Goal: Task Accomplishment & Management: Complete application form

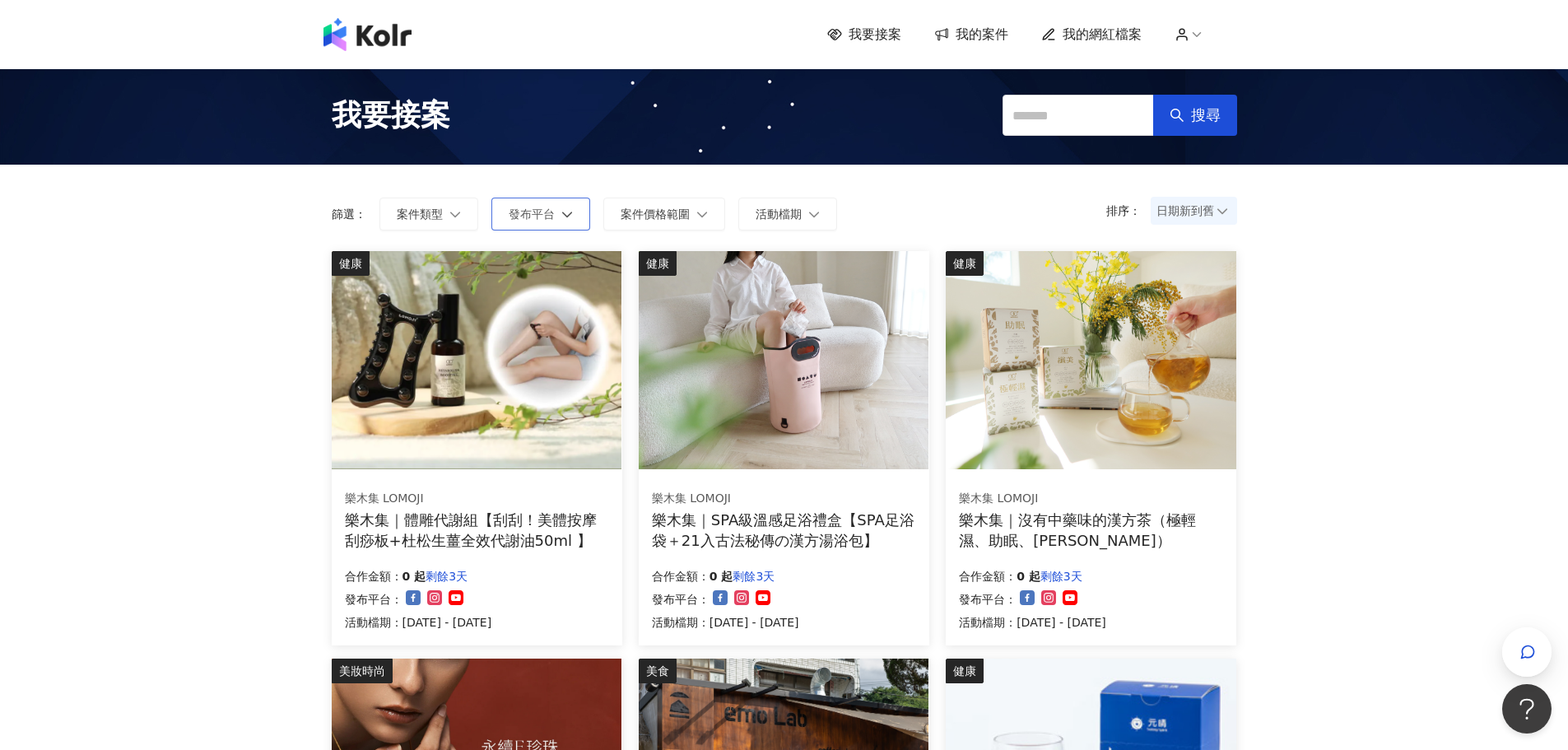
click at [562, 218] on icon "button" at bounding box center [566, 214] width 11 height 11
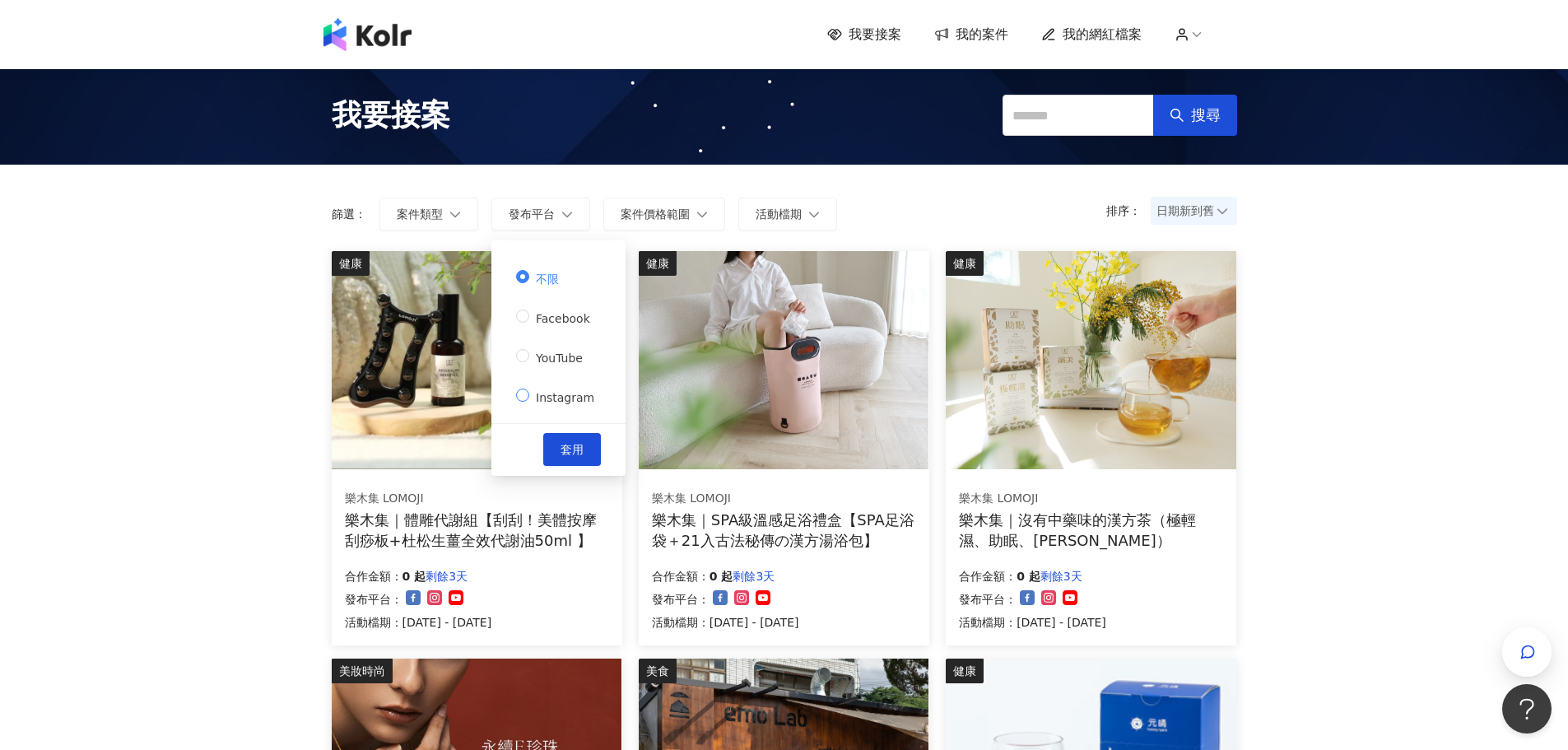
click at [570, 384] on label "Instagram" at bounding box center [558, 395] width 85 height 23
click at [578, 437] on button "套用" at bounding box center [571, 449] width 57 height 33
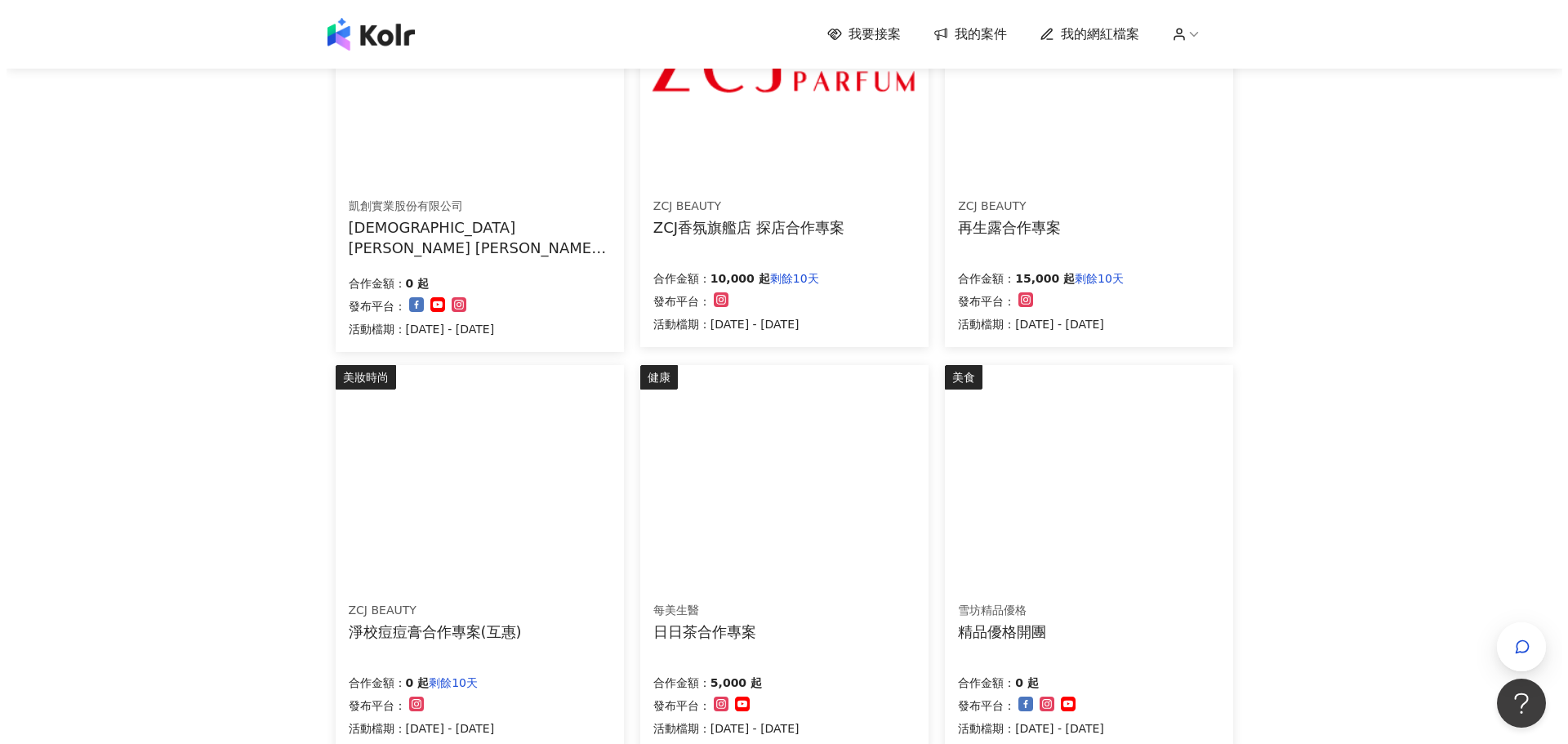
scroll to position [326, 0]
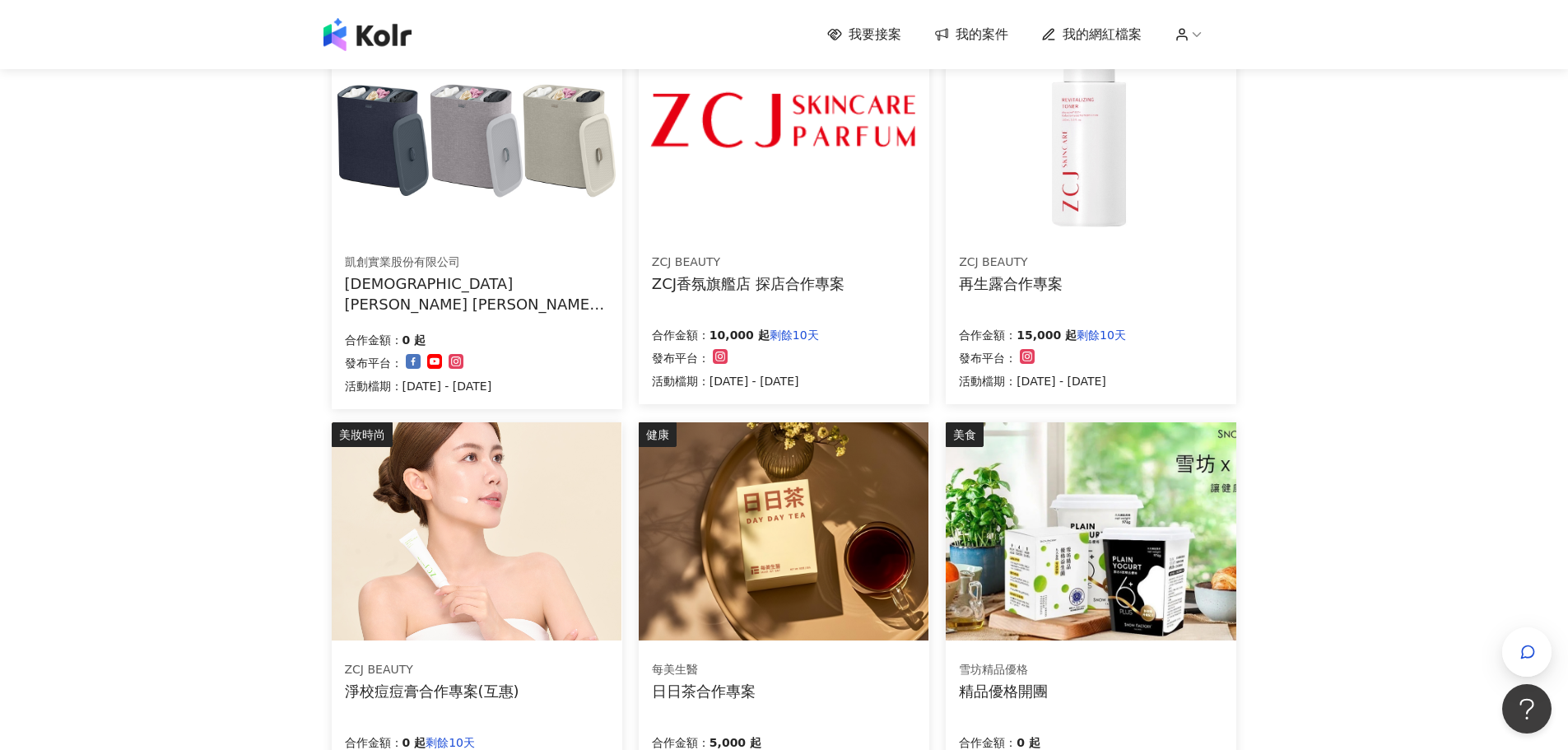
click at [816, 498] on img at bounding box center [783, 530] width 290 height 218
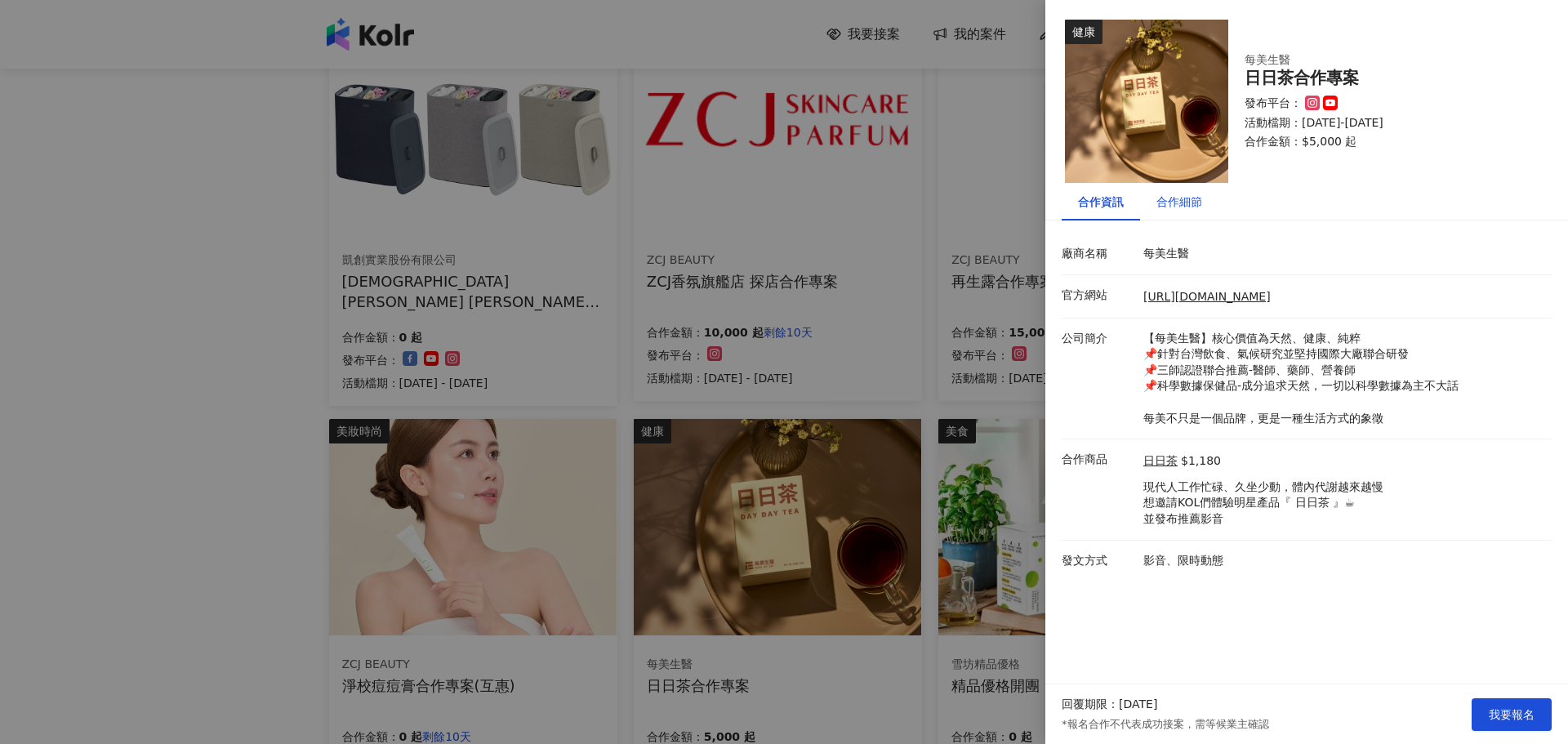
click at [1182, 208] on div "合作細節" at bounding box center [1180, 201] width 46 height 18
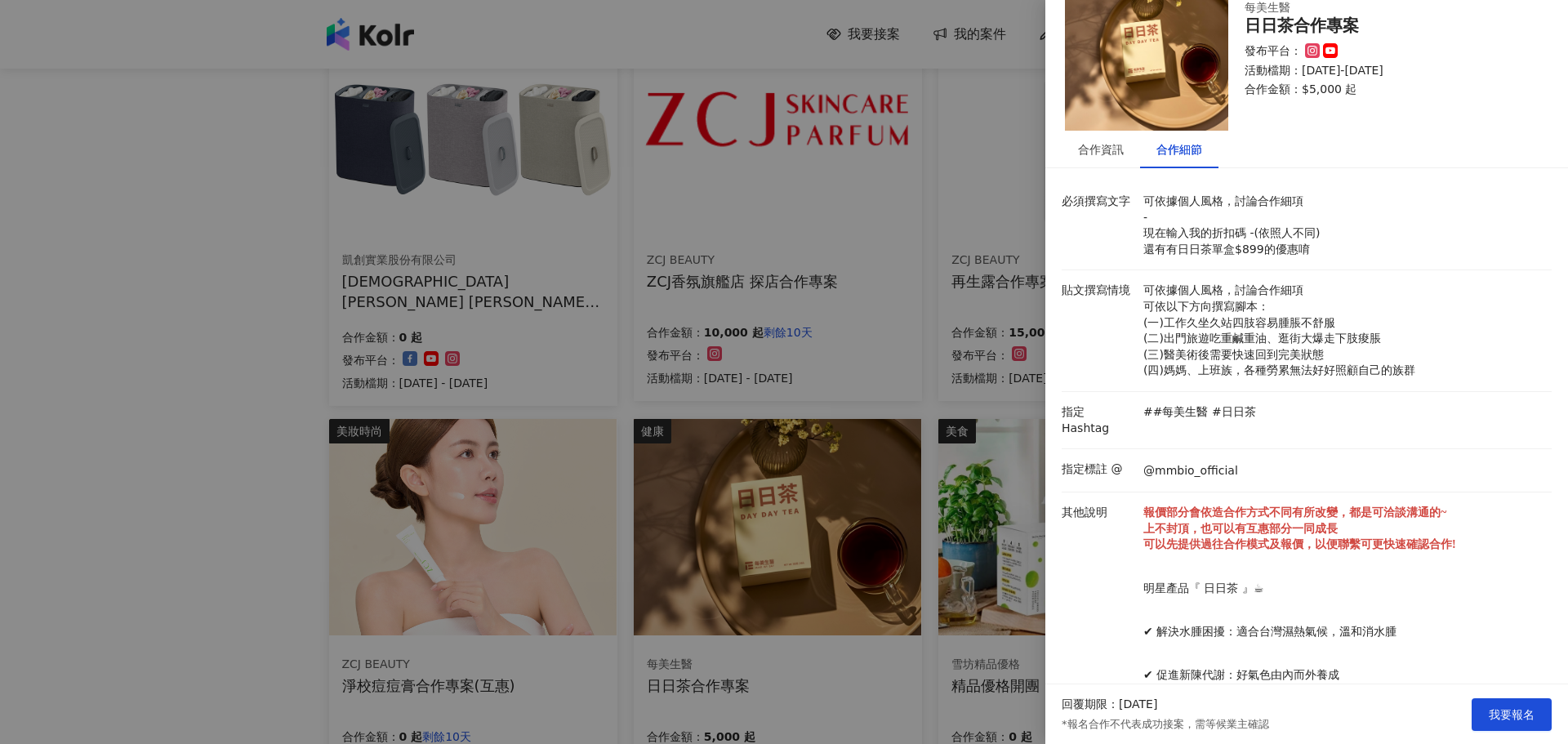
scroll to position [25, 0]
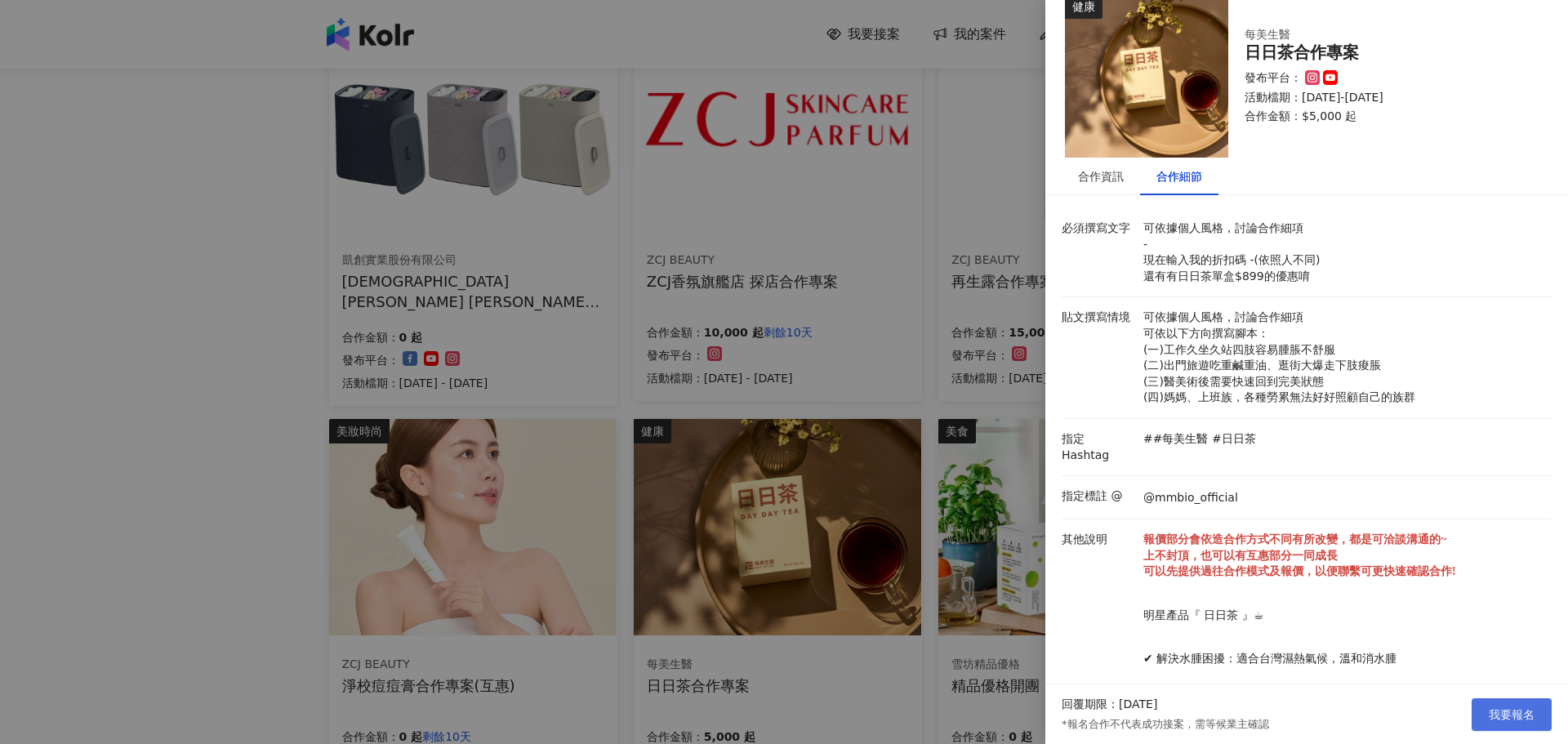
click at [1530, 711] on span "我要報名" at bounding box center [1512, 713] width 46 height 13
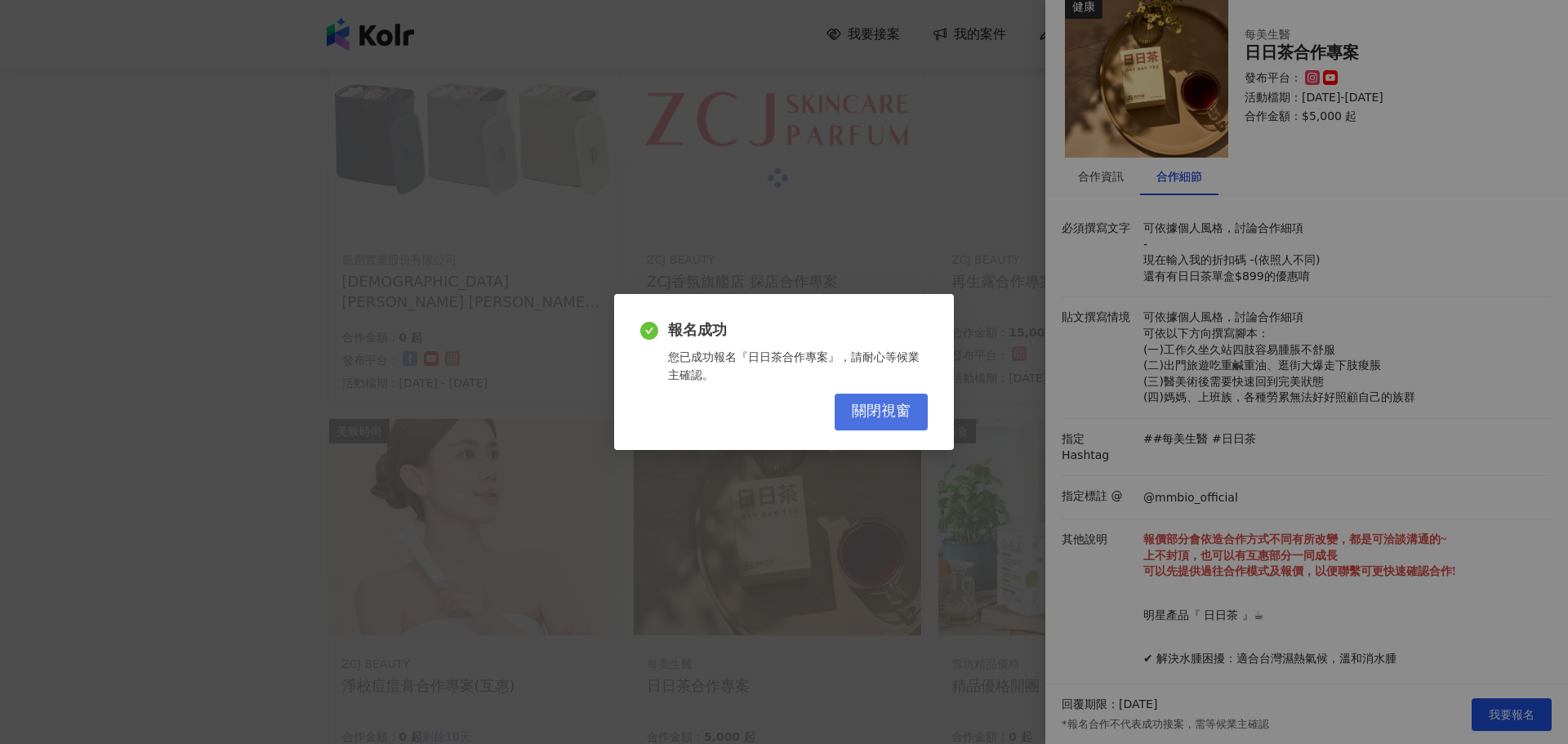
click at [873, 404] on span "關閉視窗" at bounding box center [881, 411] width 58 height 18
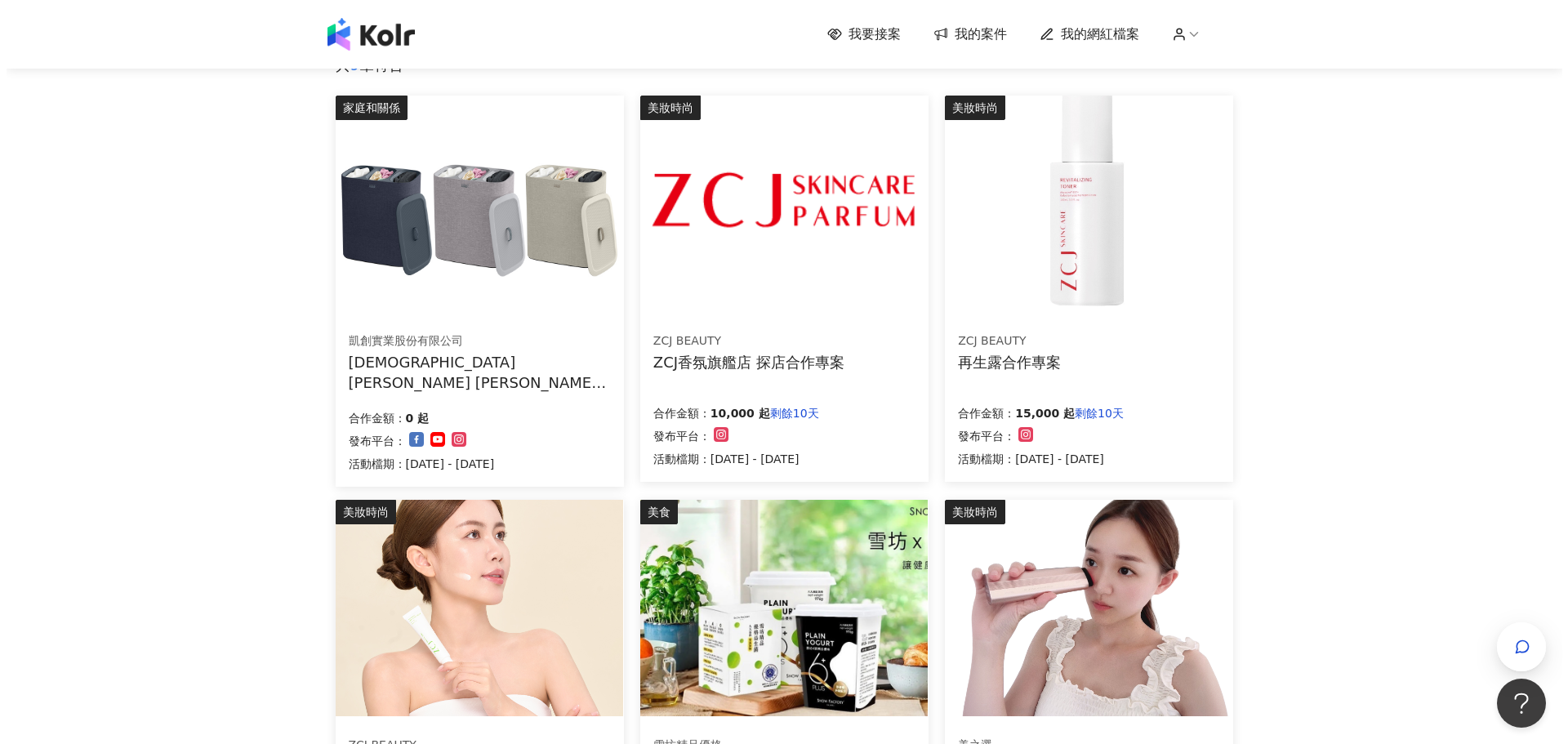
scroll to position [245, 0]
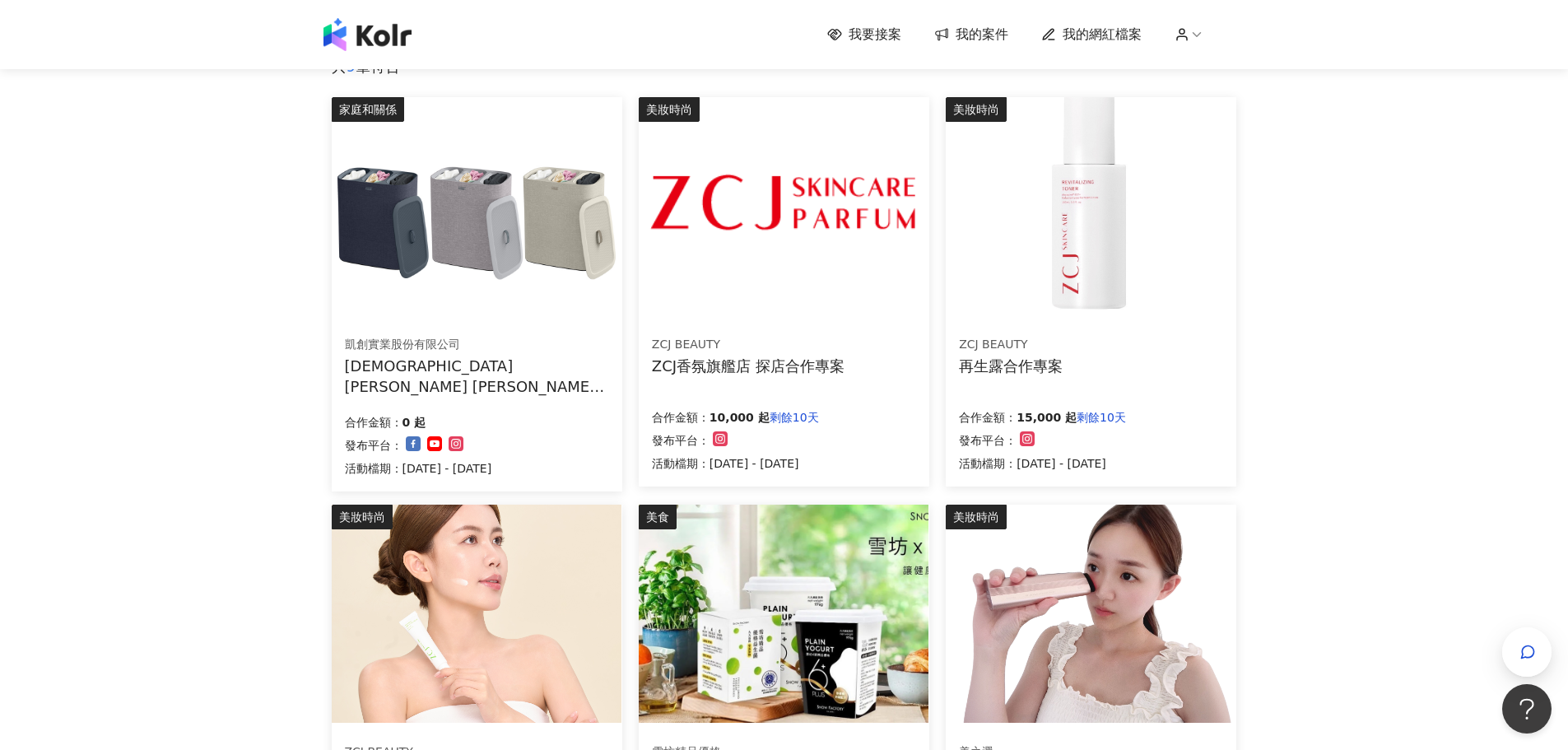
click at [867, 314] on img at bounding box center [783, 206] width 290 height 218
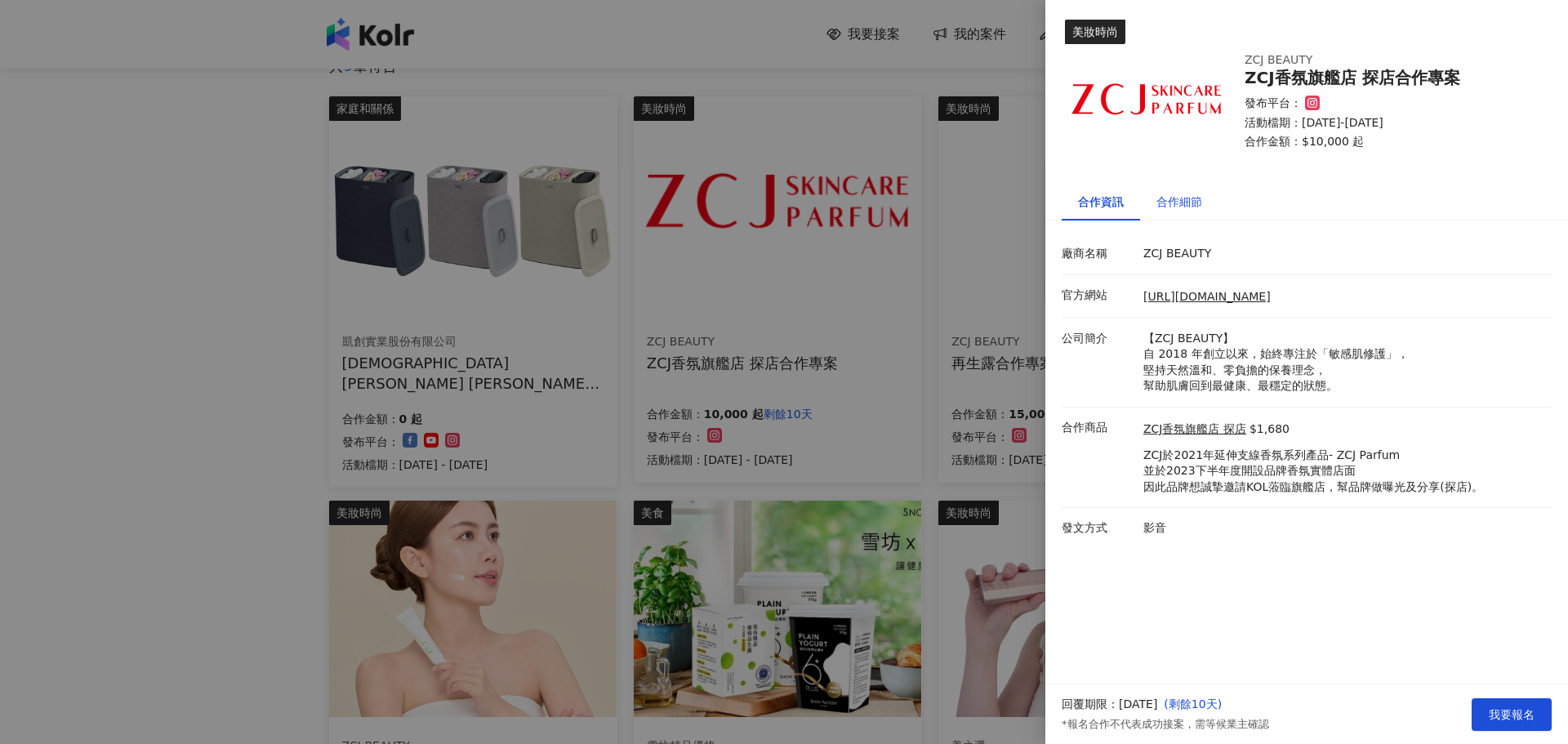
click at [1190, 194] on div "合作細節" at bounding box center [1180, 201] width 46 height 18
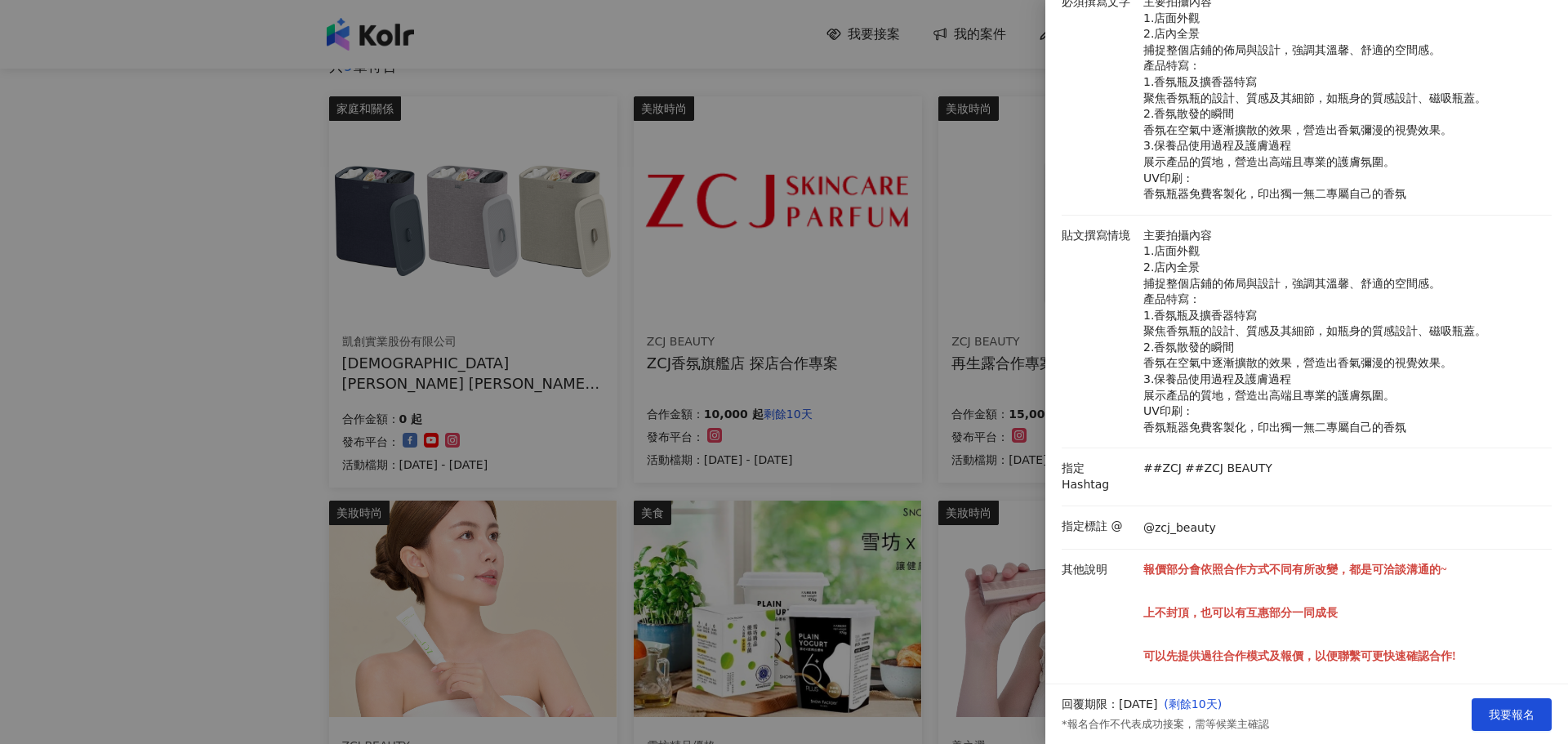
scroll to position [256, 0]
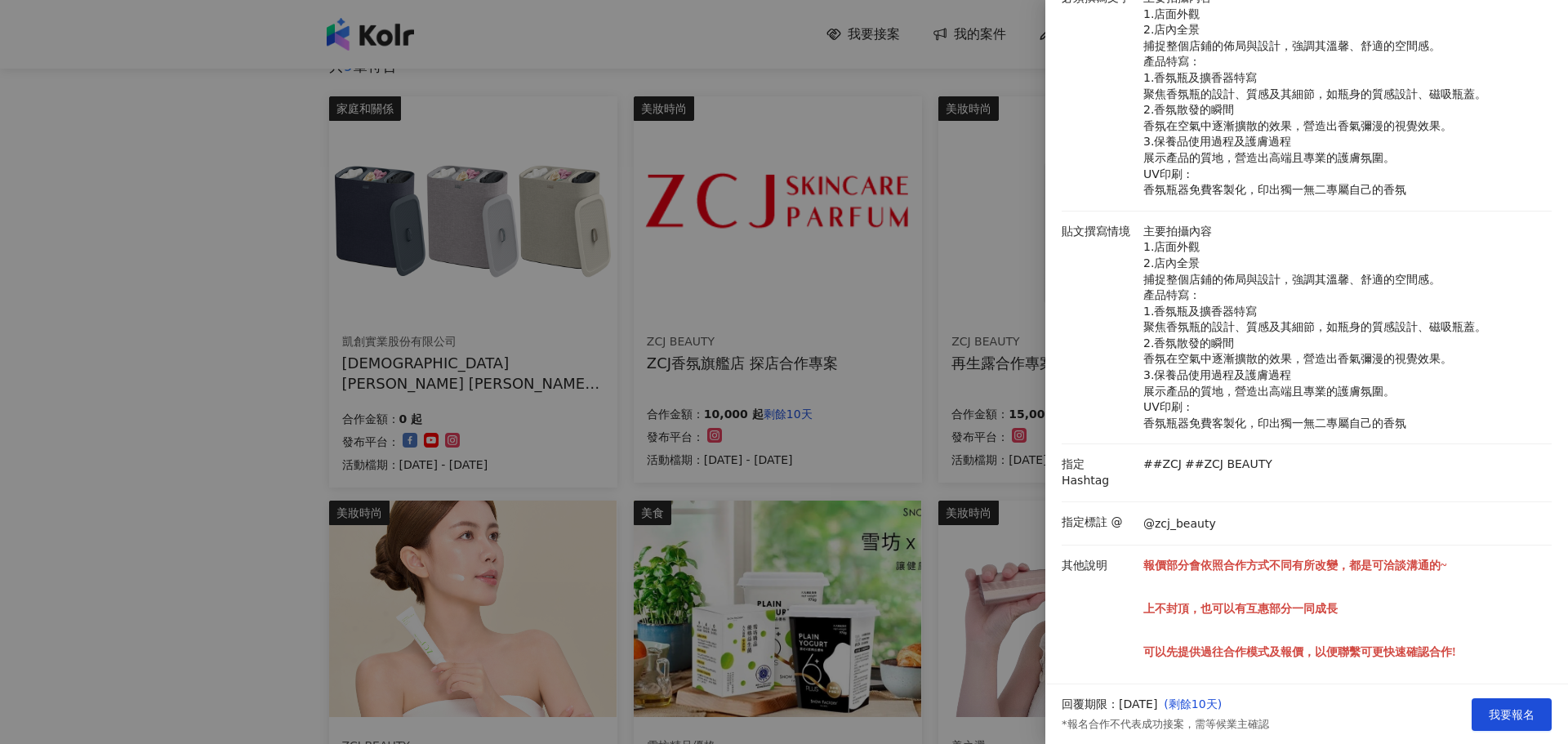
click at [904, 257] on div at bounding box center [784, 372] width 1568 height 744
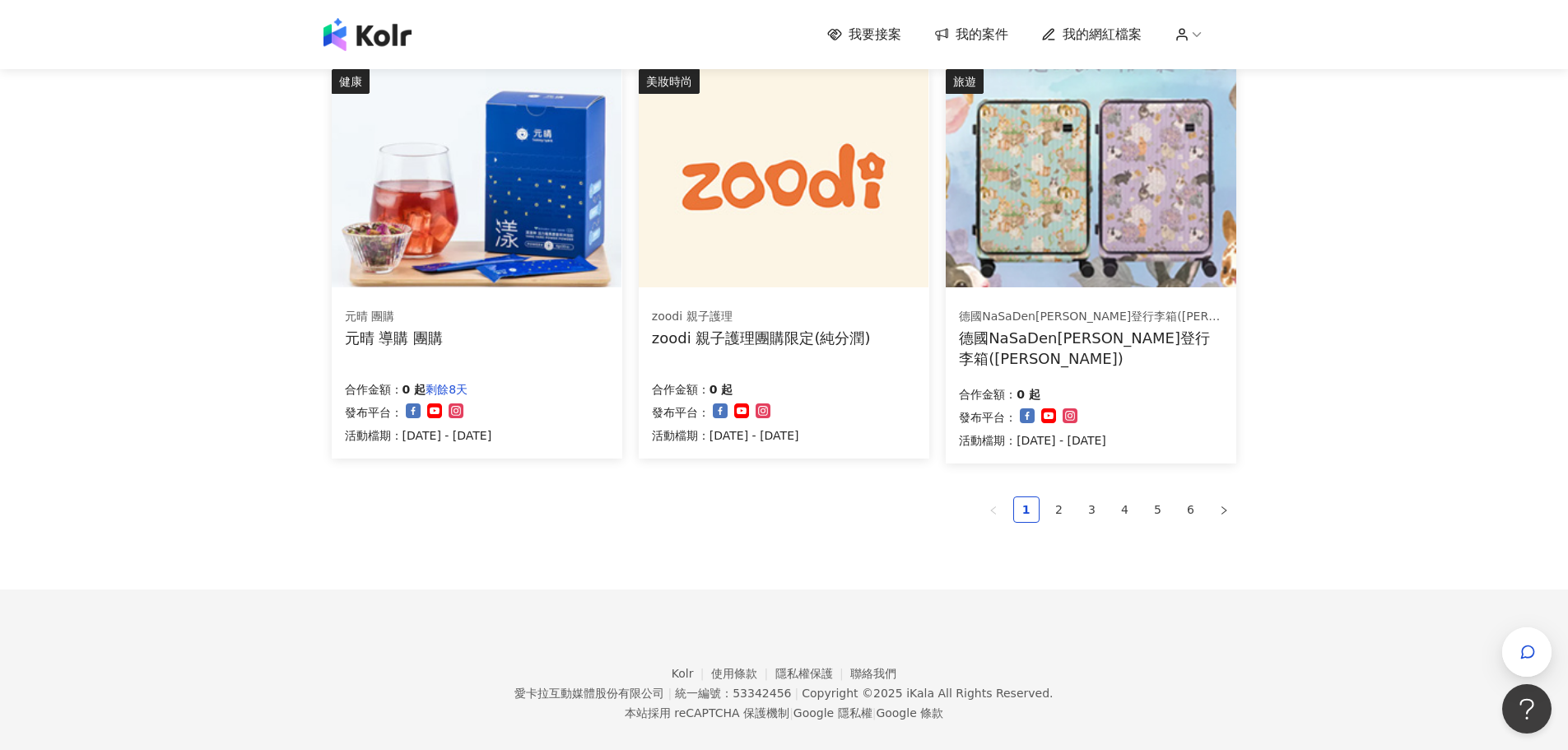
scroll to position [1102, 0]
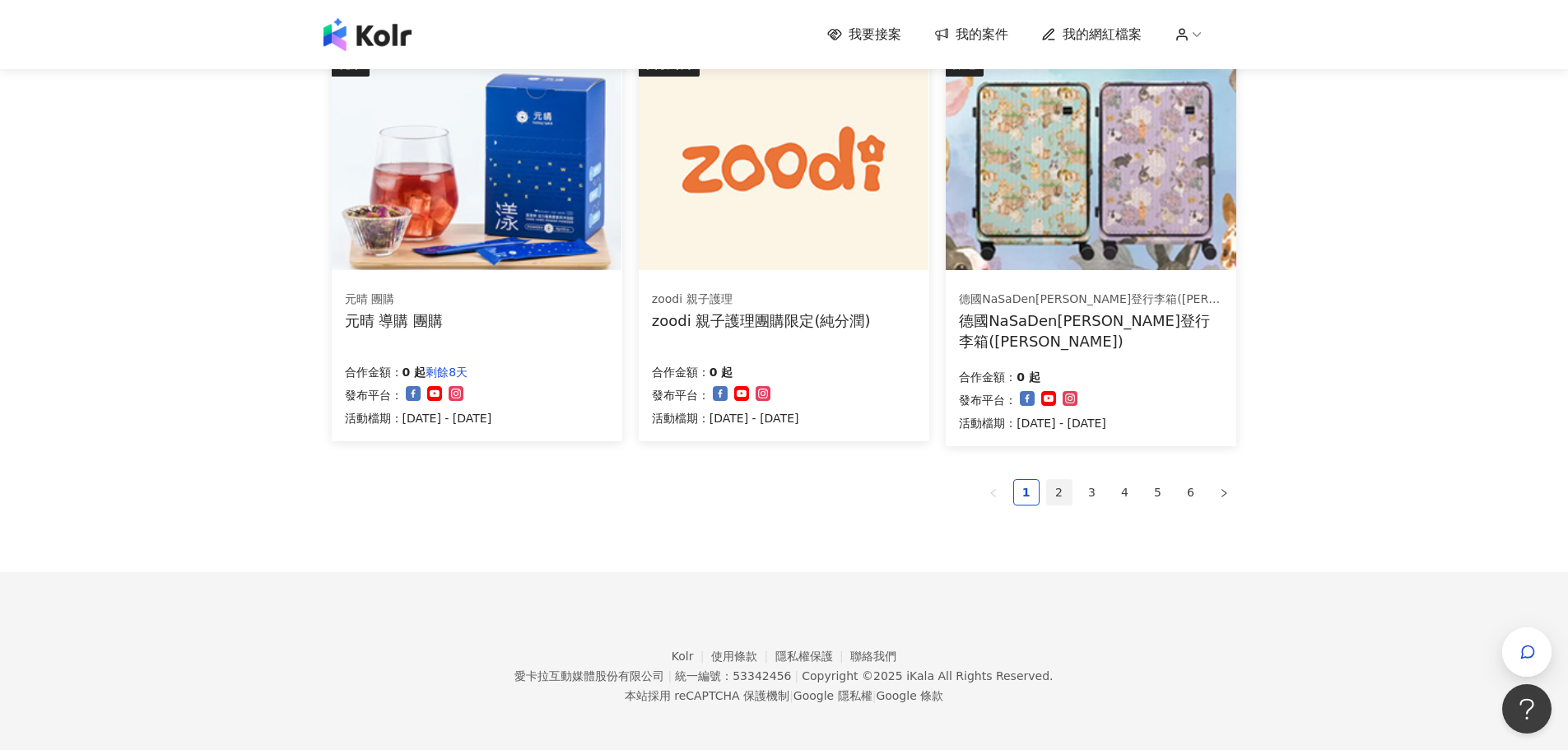
click at [1053, 486] on link "2" at bounding box center [1059, 492] width 25 height 25
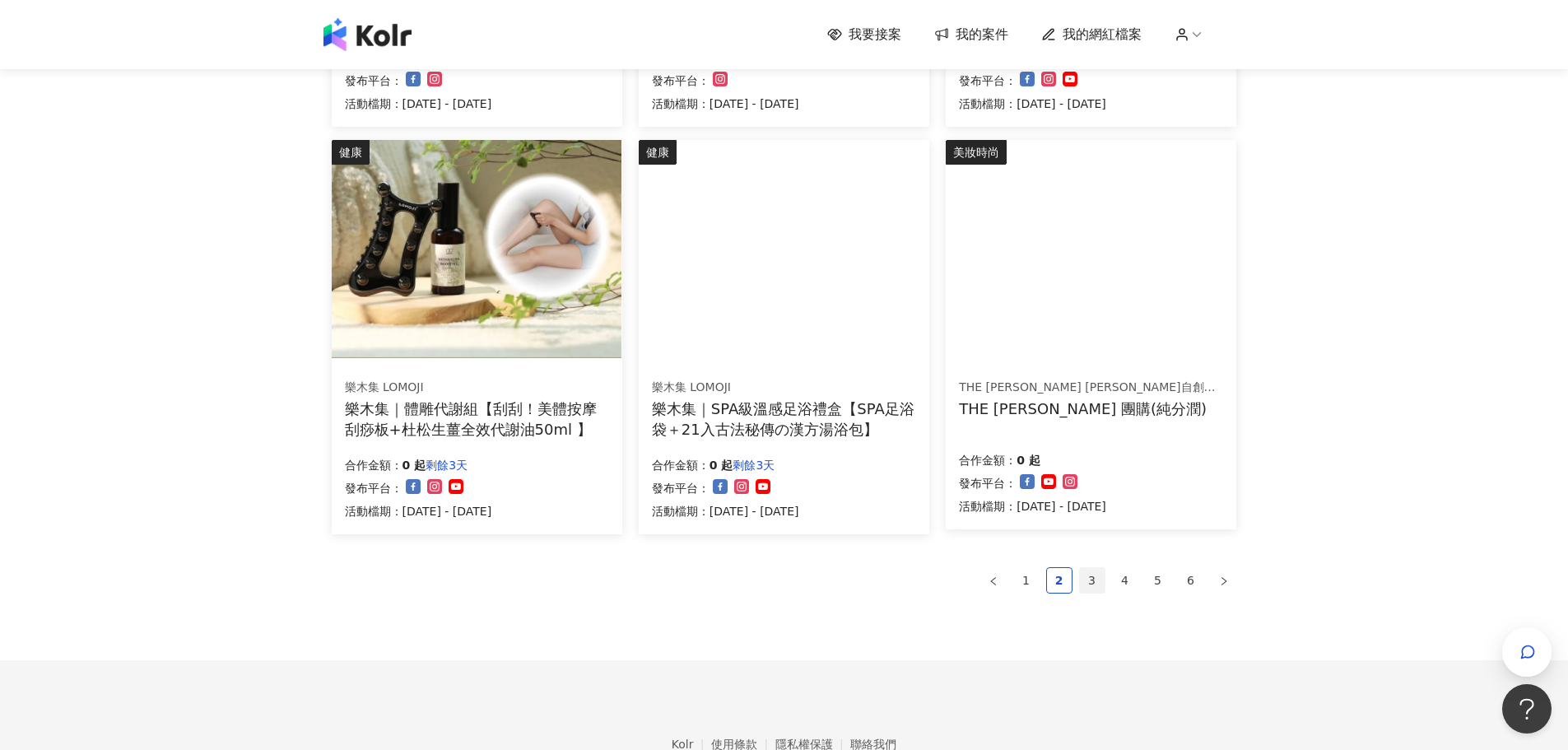
scroll to position [1020, 0]
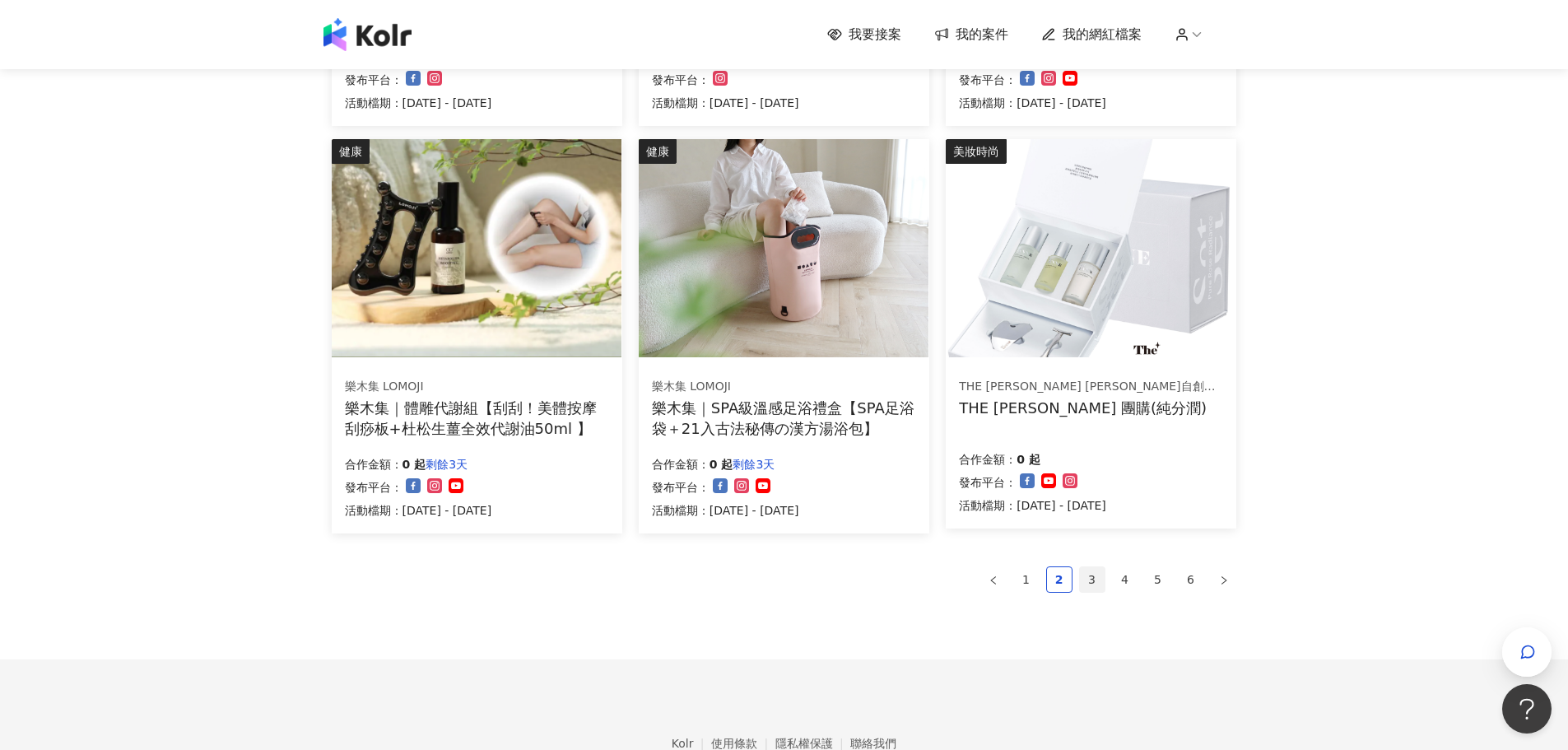
click at [1086, 584] on link "3" at bounding box center [1091, 579] width 25 height 25
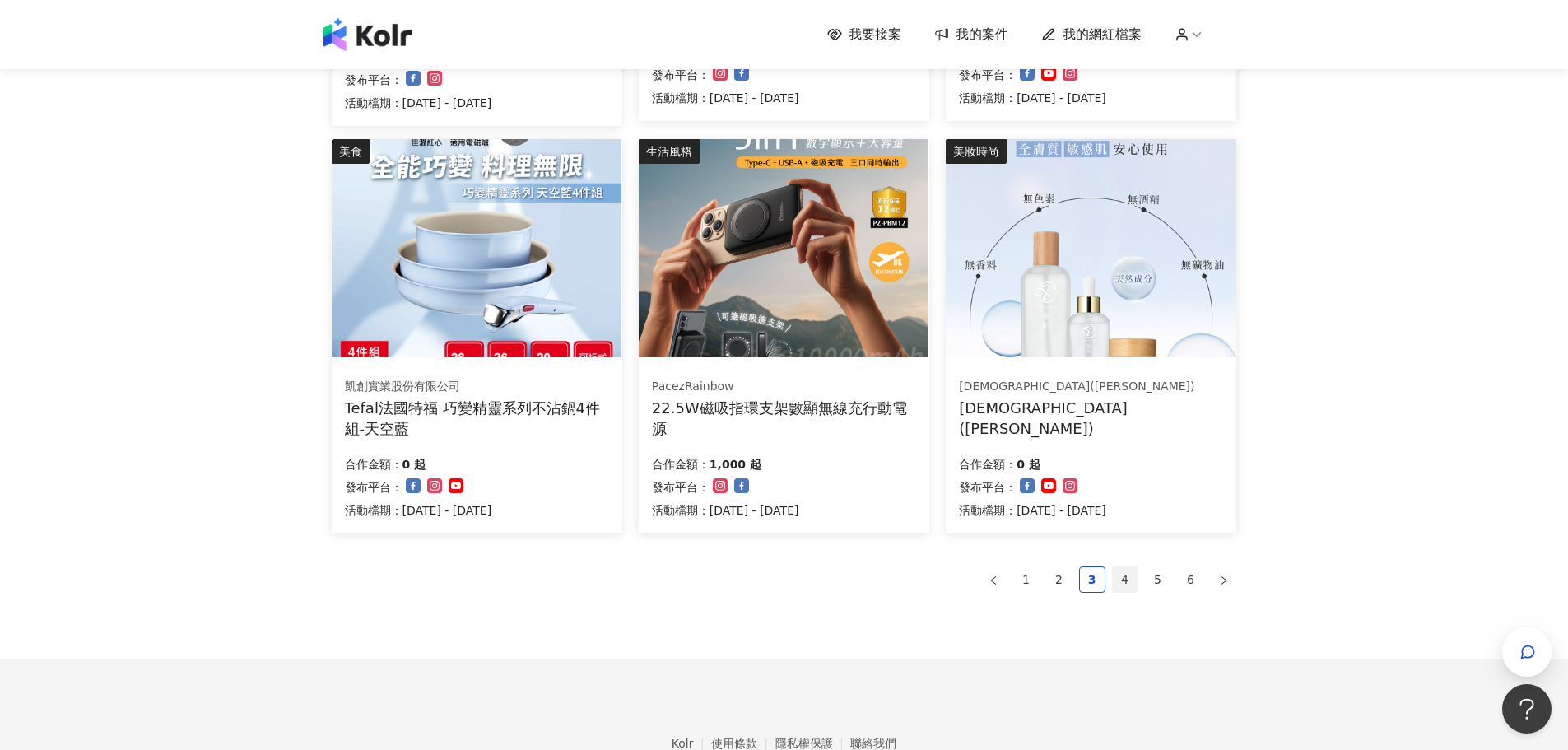
click at [1132, 585] on link "4" at bounding box center [1125, 579] width 25 height 25
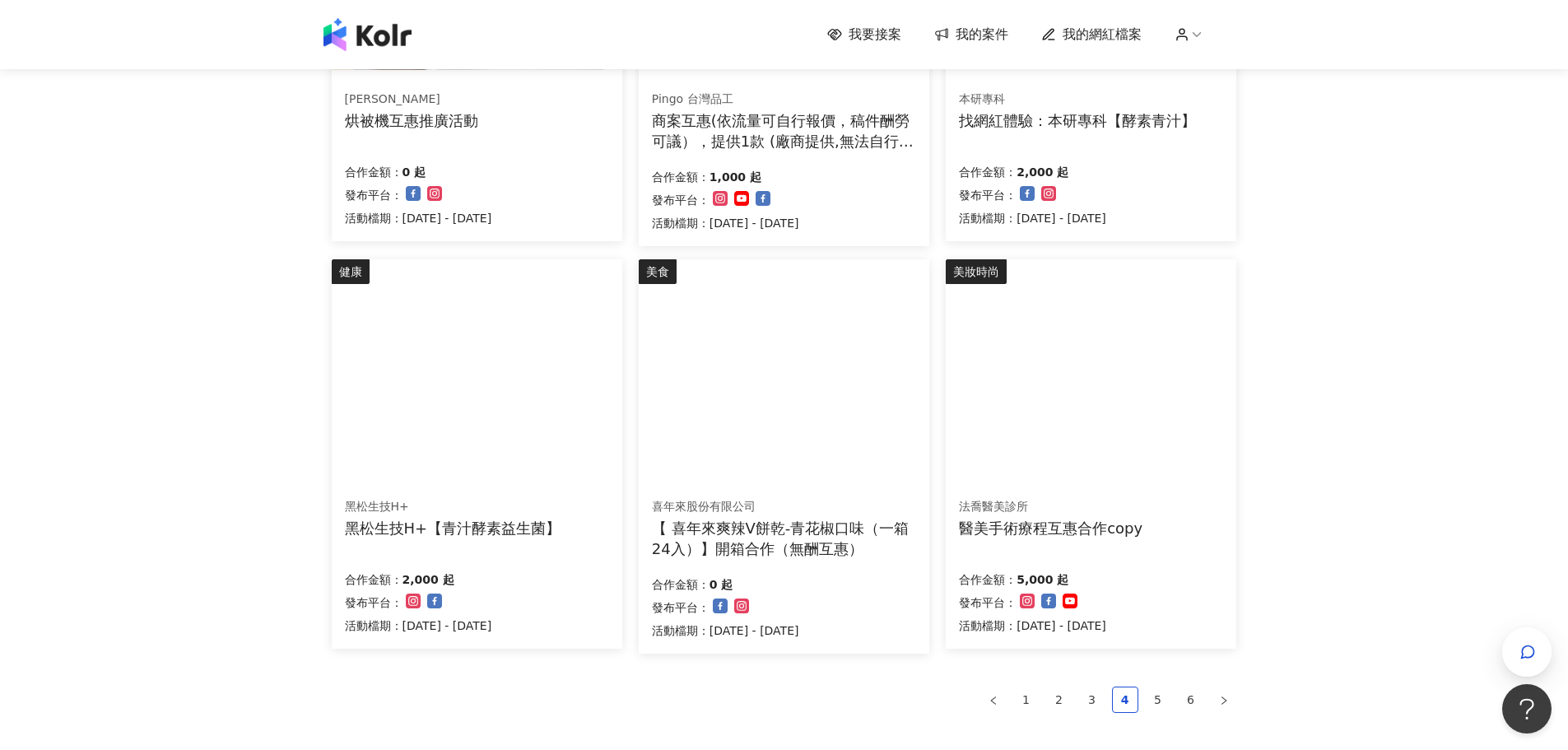
scroll to position [938, 0]
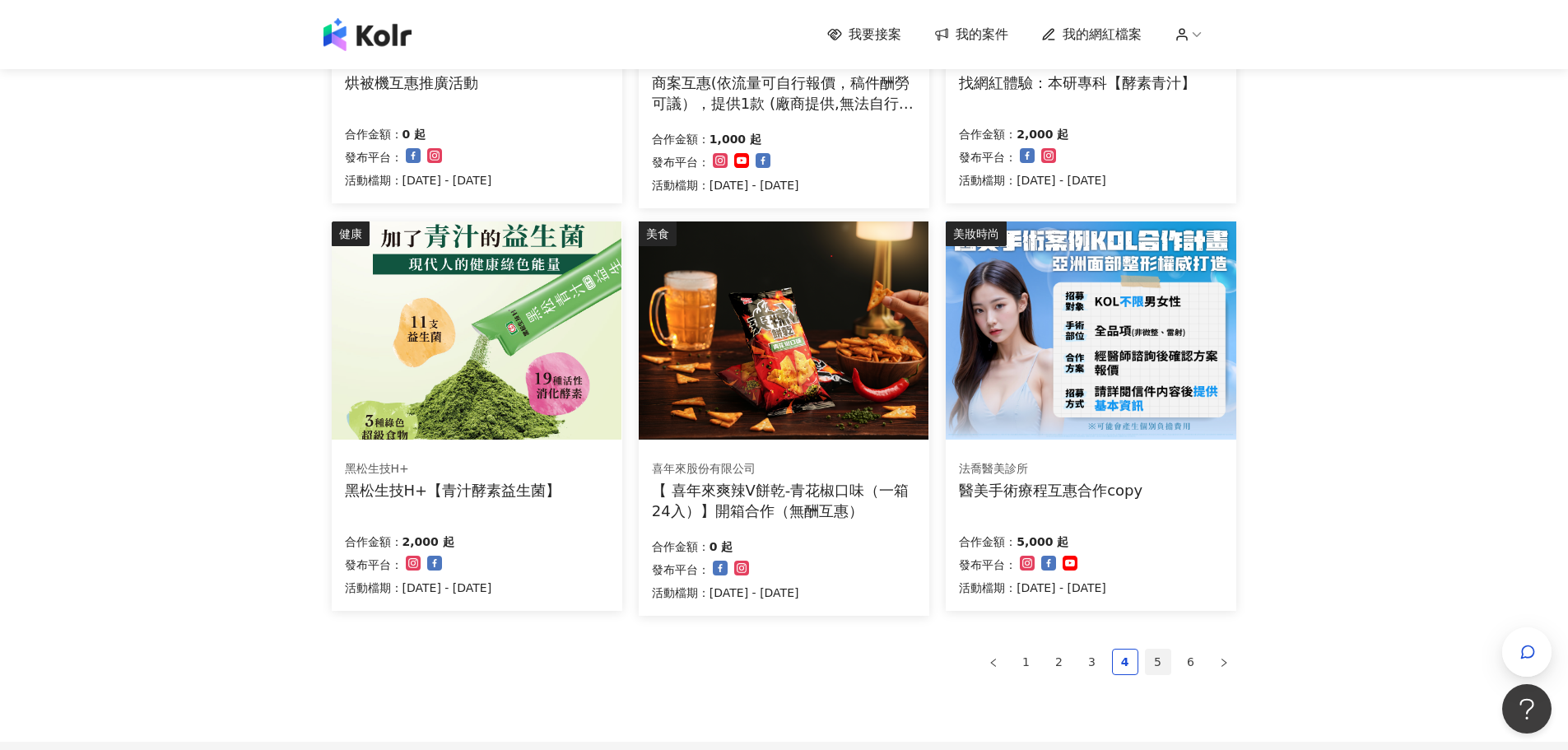
click at [1152, 656] on link "5" at bounding box center [1157, 661] width 25 height 25
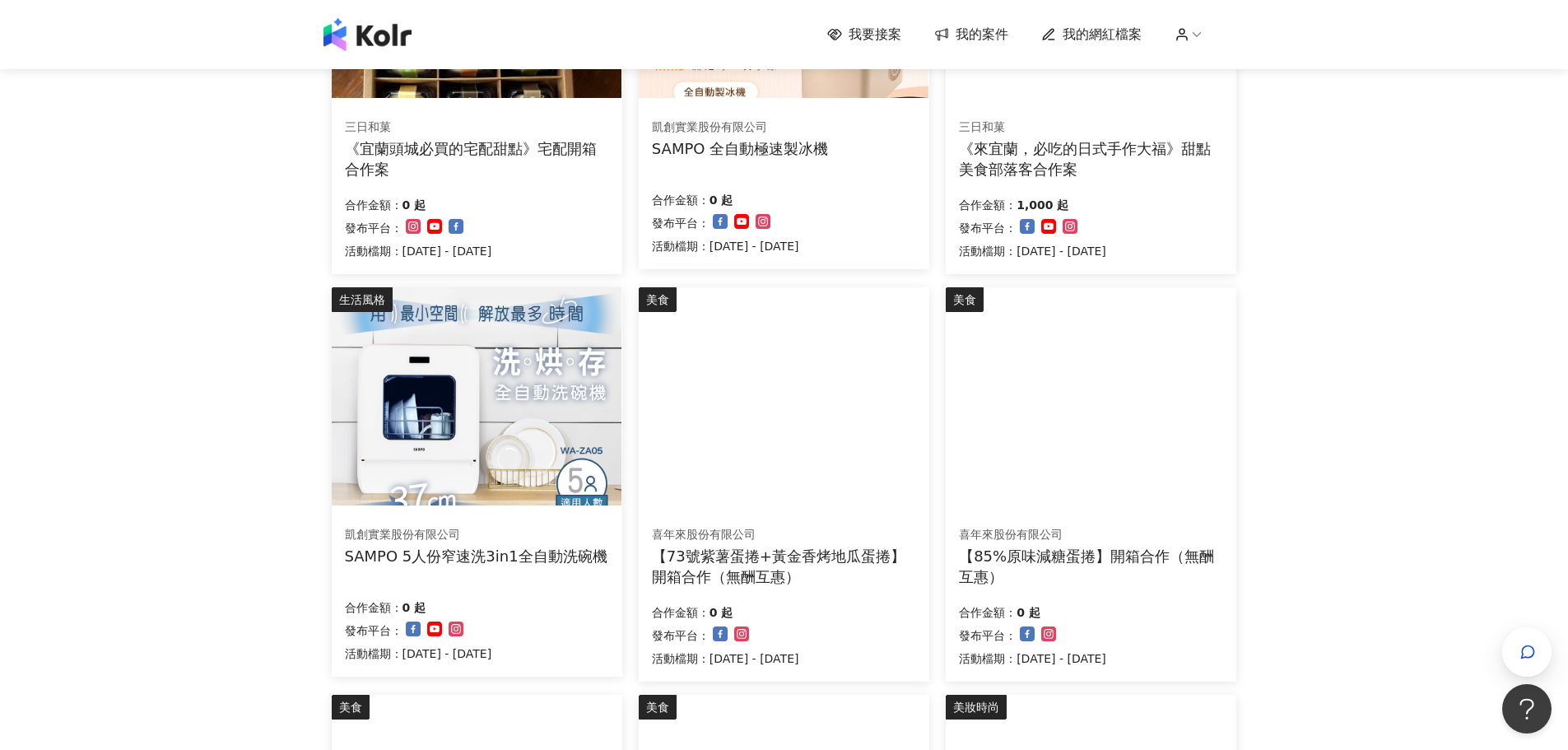
scroll to position [443, 0]
